Goal: Task Accomplishment & Management: Use online tool/utility

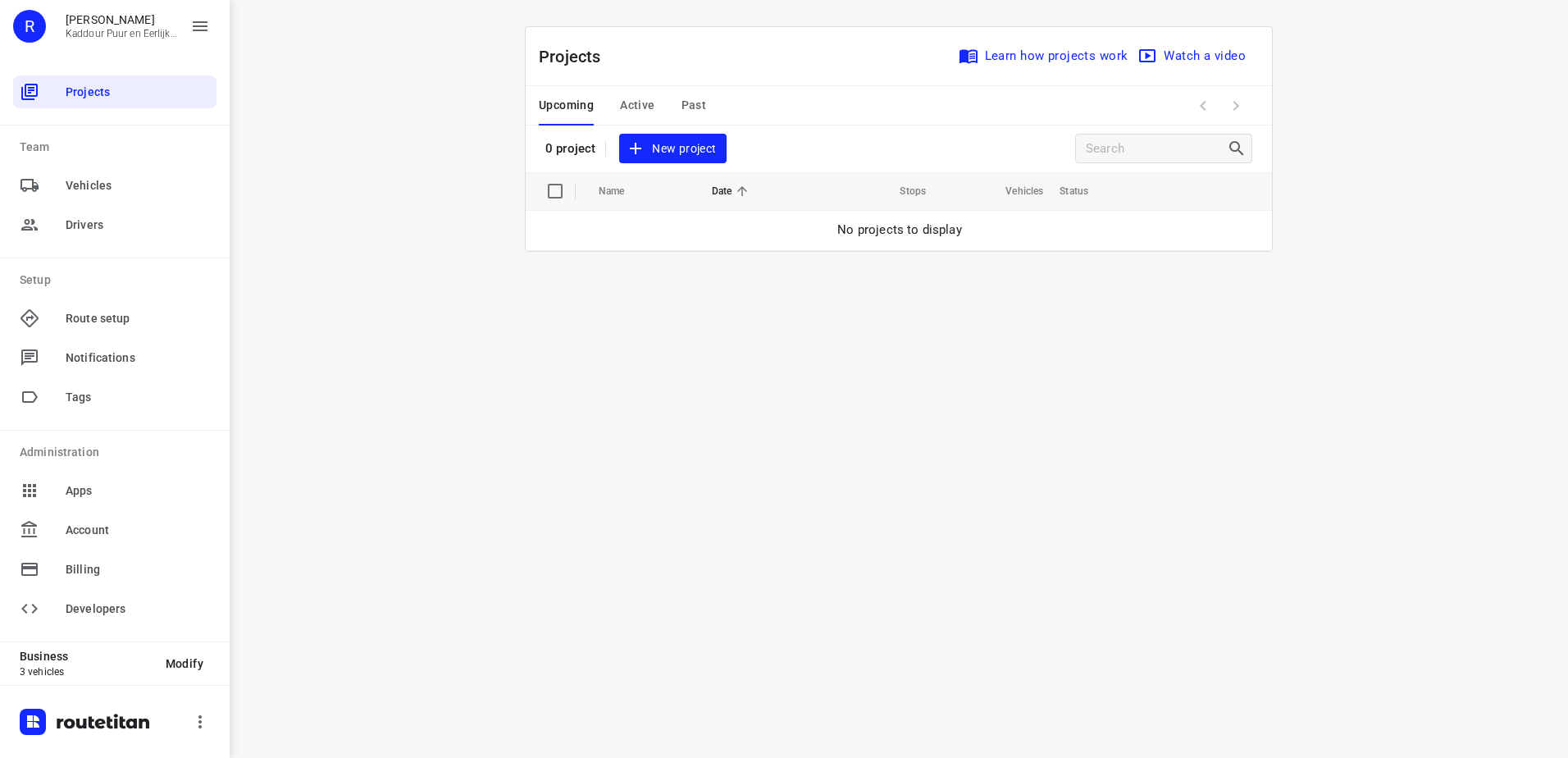
click at [646, 106] on span "Active" at bounding box center [637, 105] width 35 height 21
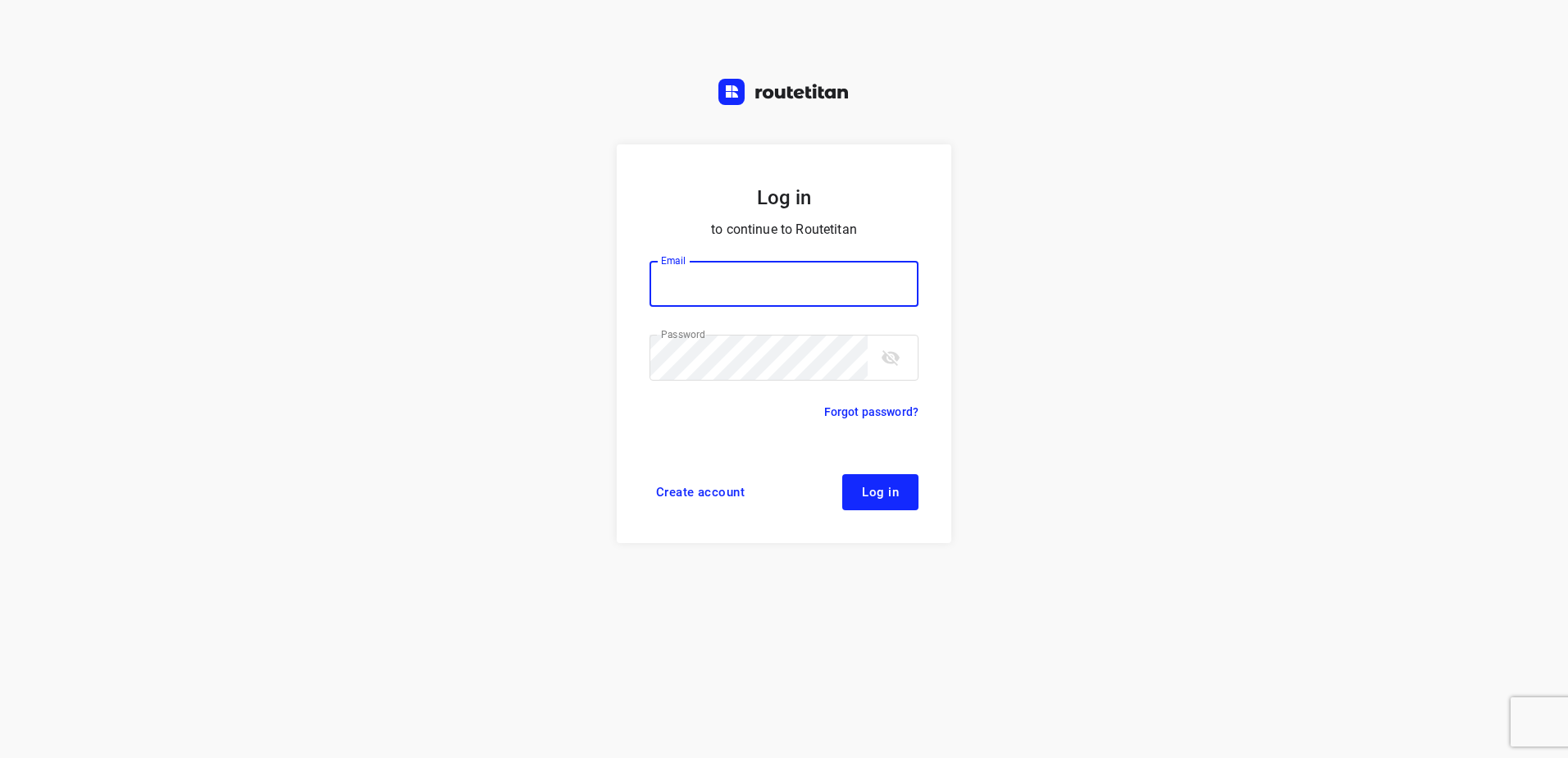
type input "[EMAIL_ADDRESS][DOMAIN_NAME]"
click at [910, 505] on button "Log in" at bounding box center [881, 492] width 76 height 36
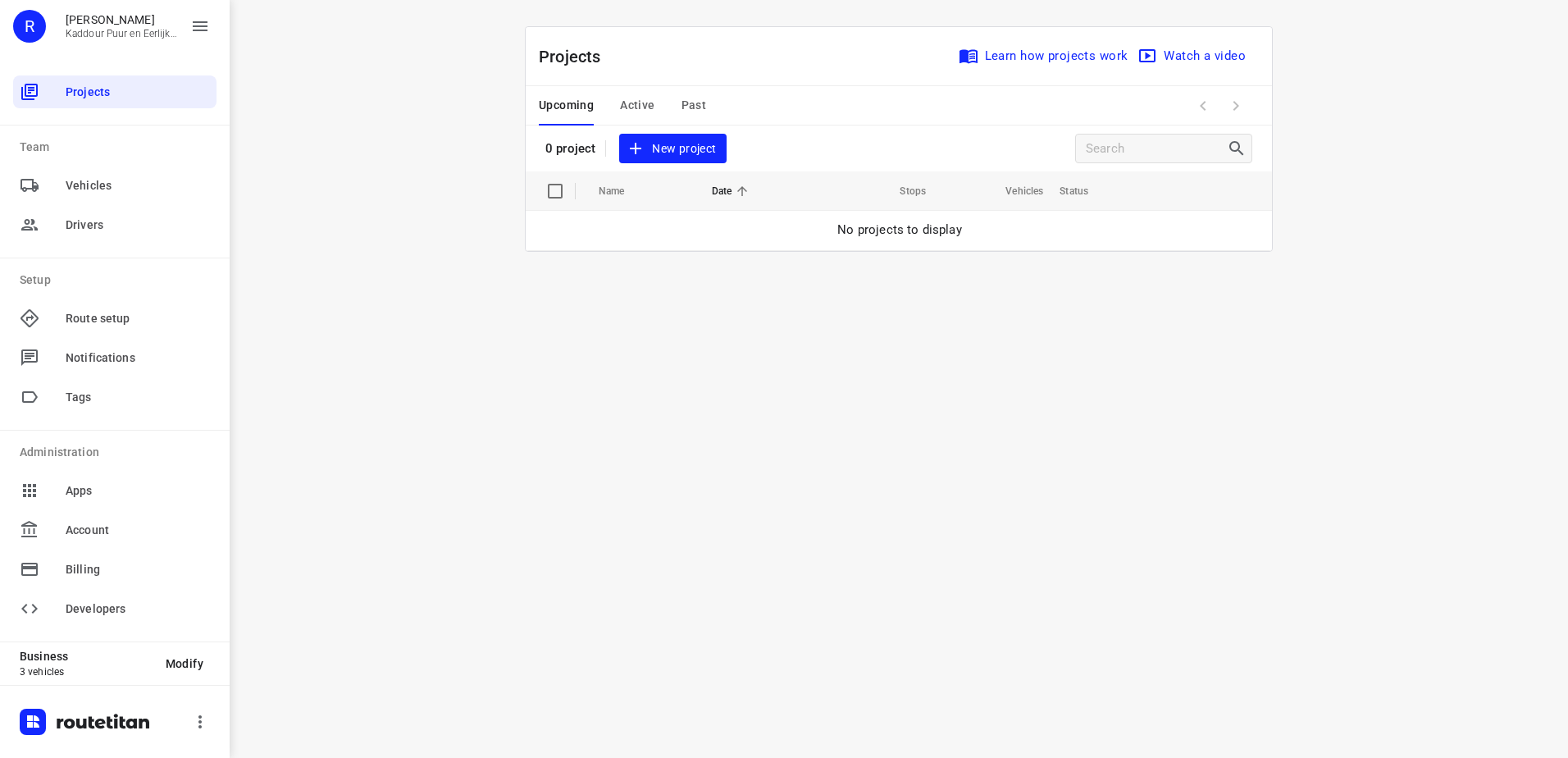
click at [628, 113] on span "Active" at bounding box center [637, 105] width 35 height 21
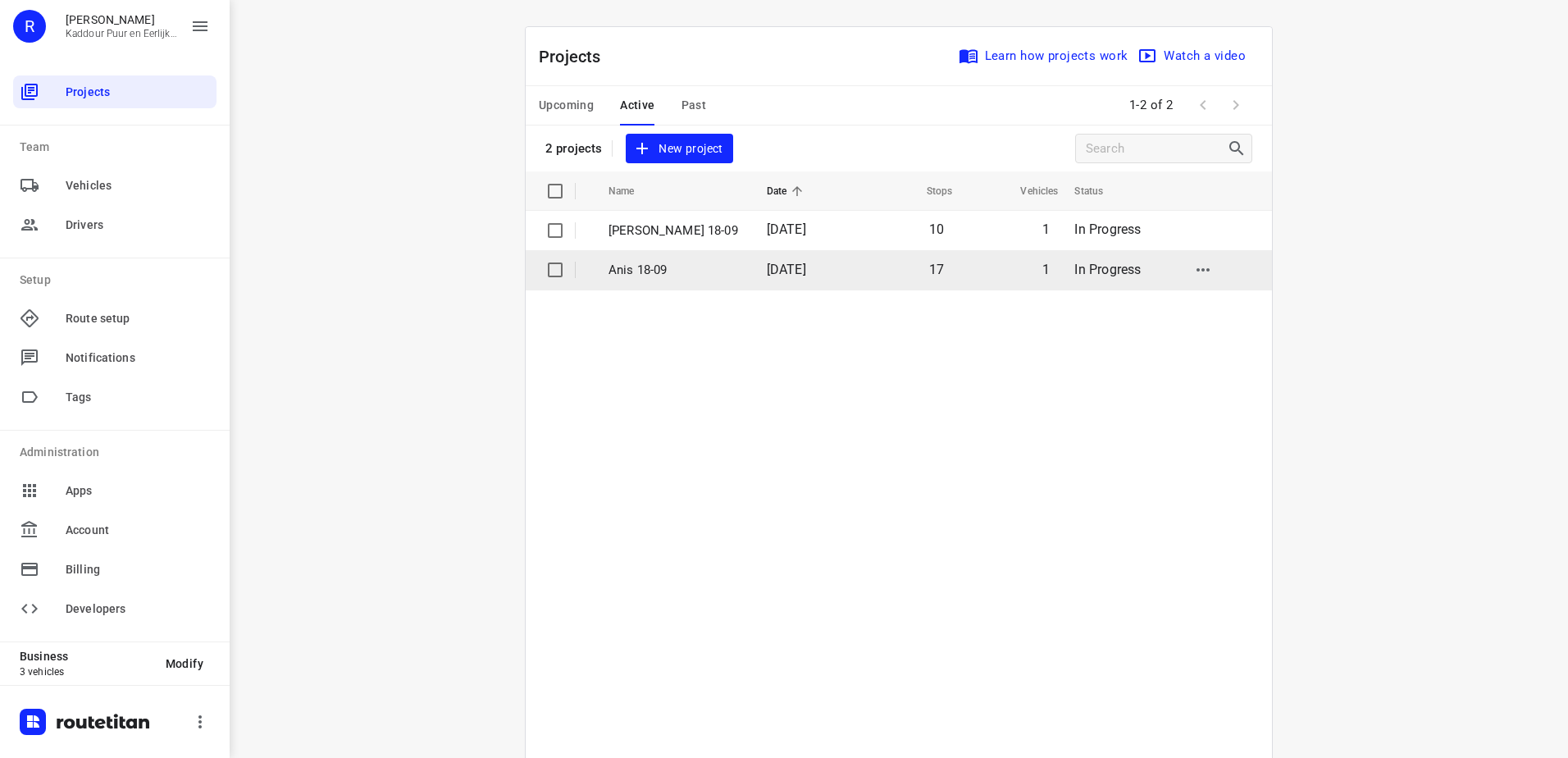
click at [754, 265] on td "18 Sep 2025" at bounding box center [804, 270] width 101 height 39
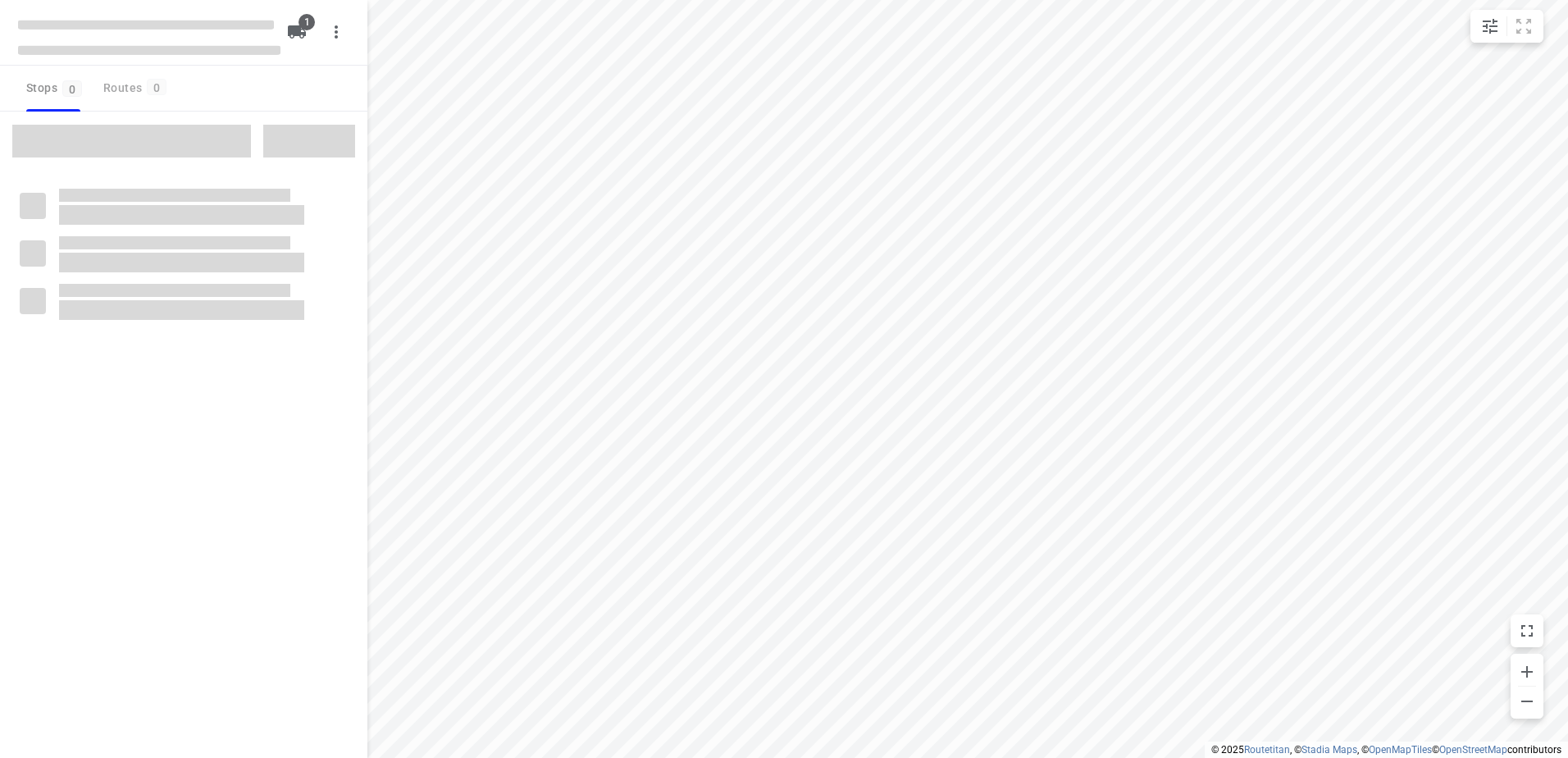
type input "distance"
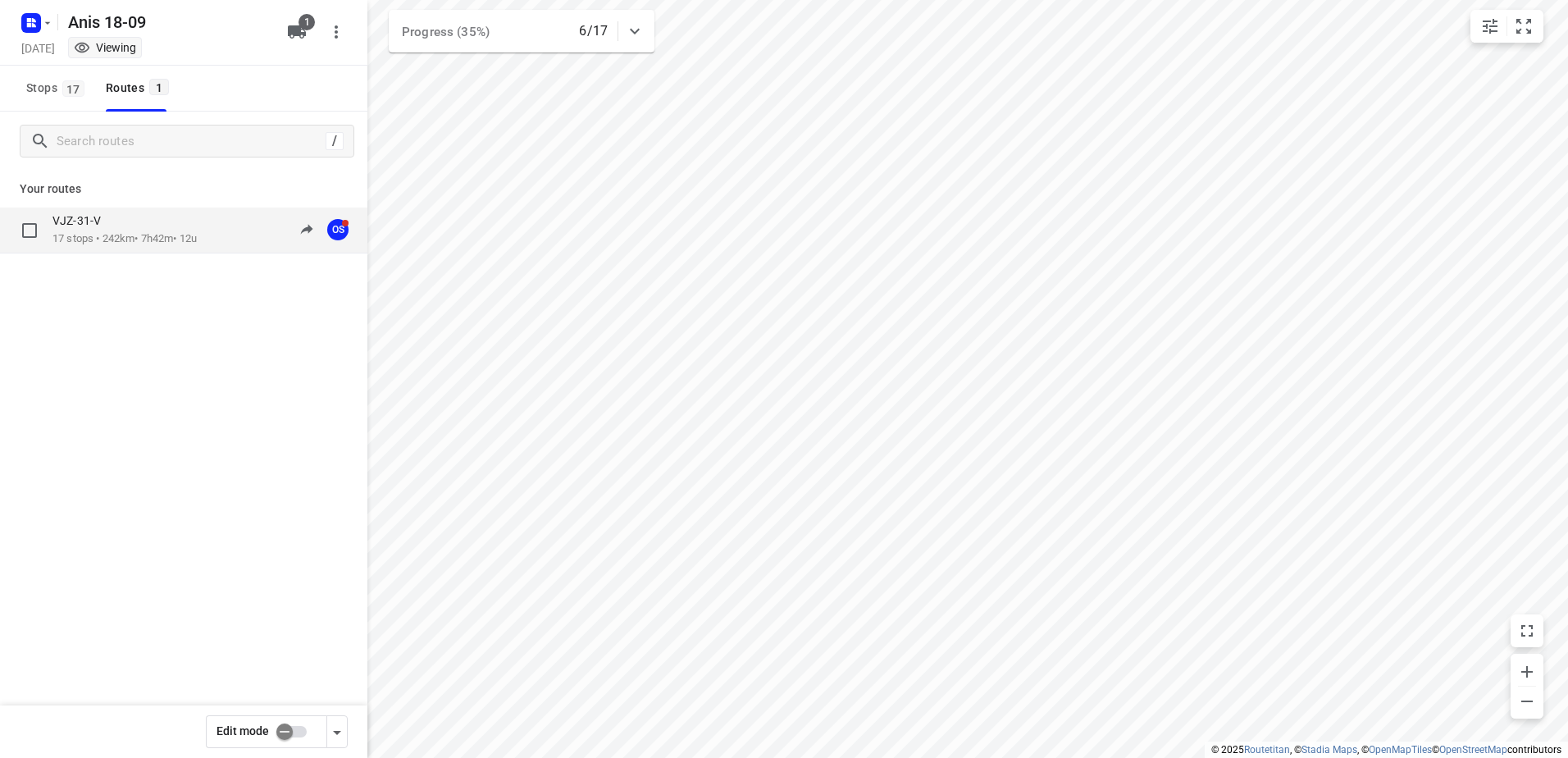
click at [191, 225] on div "VJZ-31-V" at bounding box center [124, 222] width 144 height 18
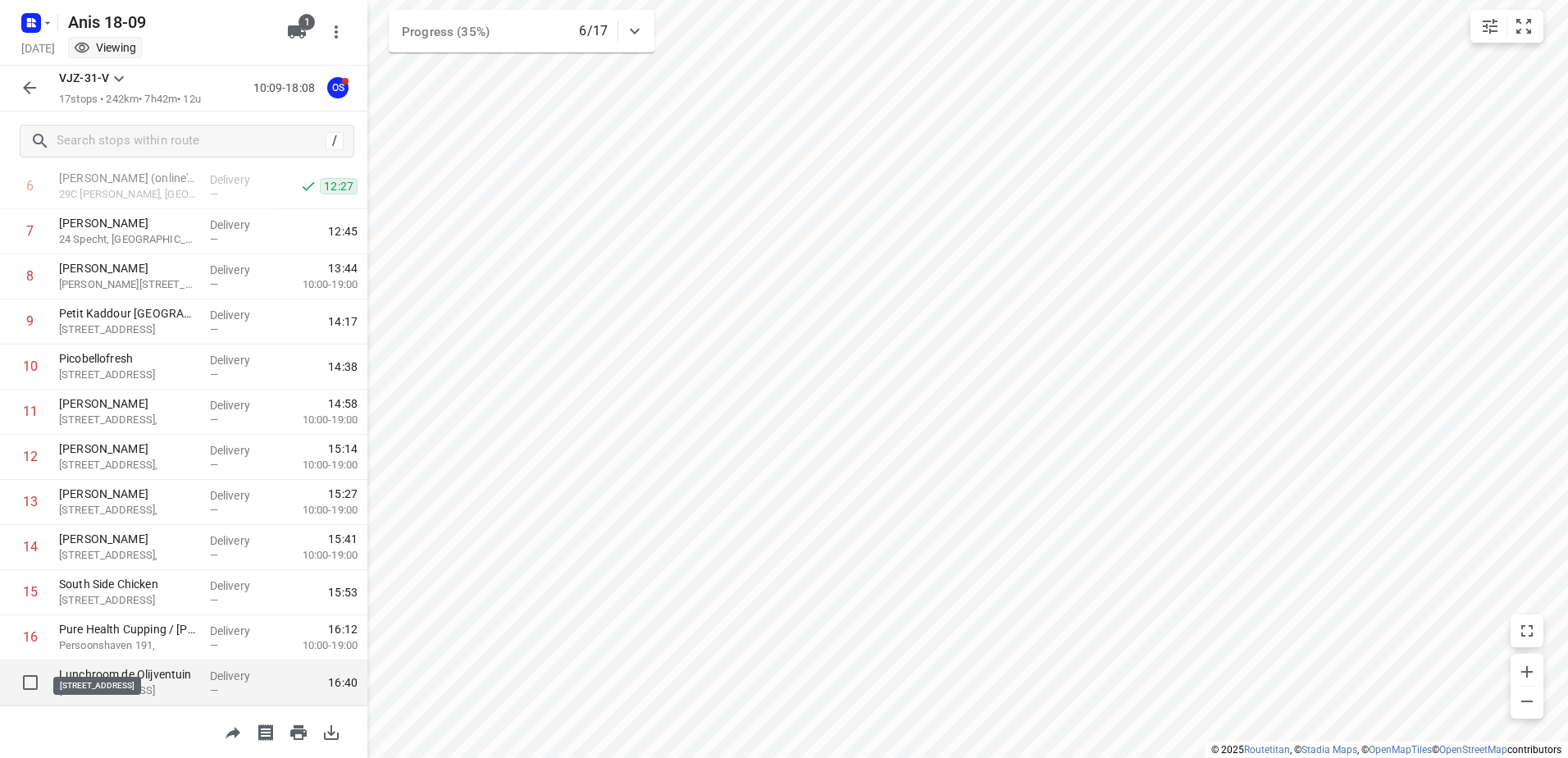
scroll to position [359, 0]
